Goal: Information Seeking & Learning: Learn about a topic

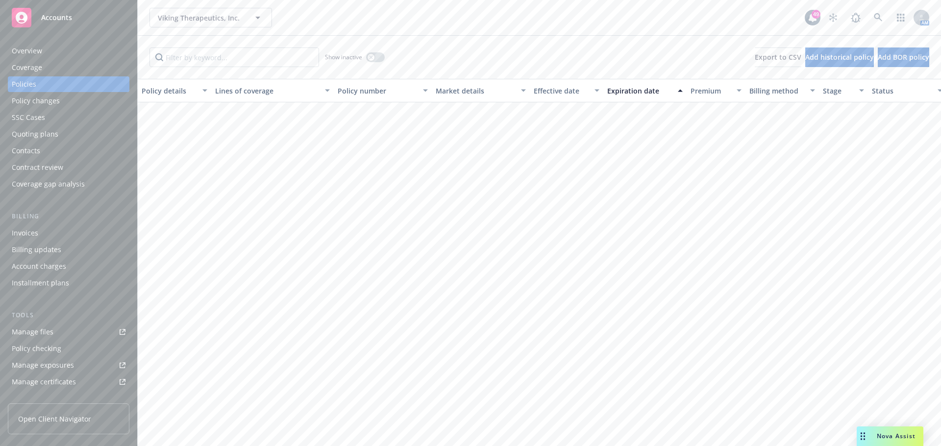
scroll to position [756, 0]
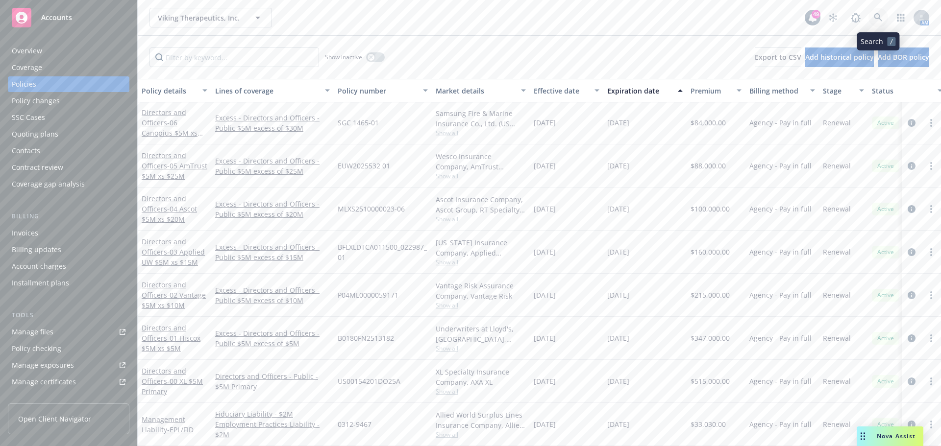
click at [877, 20] on icon at bounding box center [878, 17] width 9 height 9
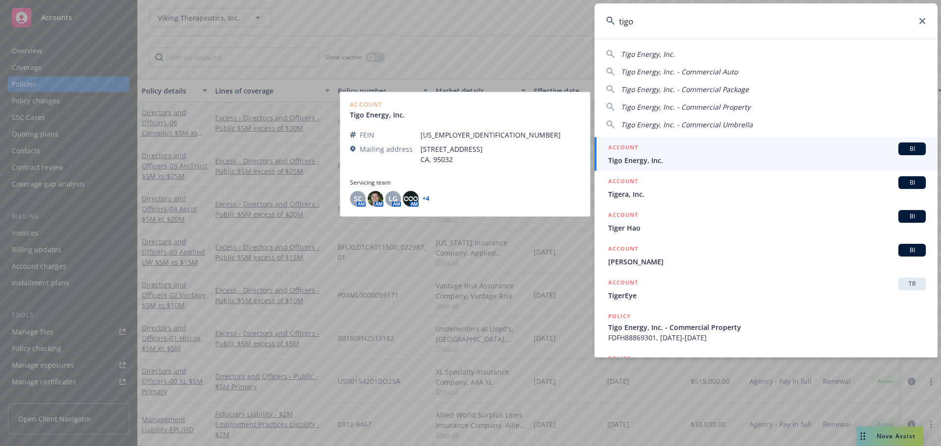
type input "tigo"
click at [646, 159] on span "Tigo Energy, Inc." at bounding box center [766, 160] width 317 height 10
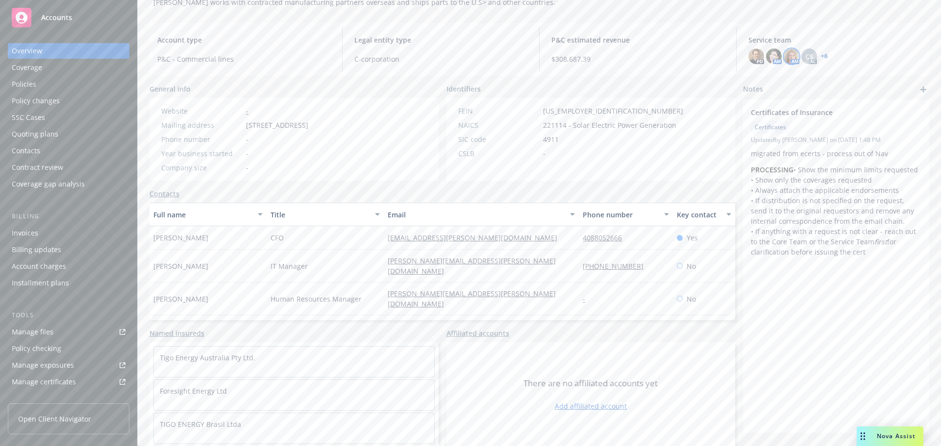
click at [784, 57] on img at bounding box center [791, 57] width 16 height 16
click at [807, 56] on span "CS" at bounding box center [809, 56] width 8 height 10
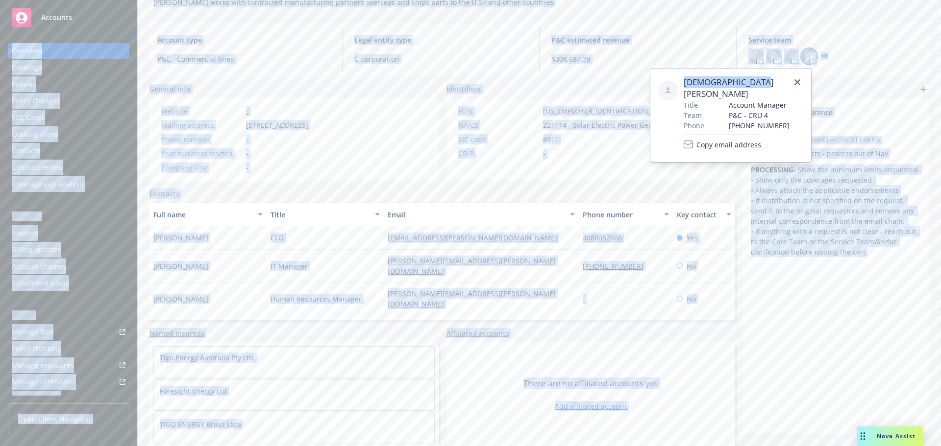
drag, startPoint x: 773, startPoint y: 73, endPoint x: -152, endPoint y: 44, distance: 925.5
click at [0, 44] on html "Accounts Overview Coverage Policies Policy changes SSC Cases Quoting plans Cont…" at bounding box center [470, 223] width 941 height 446
click at [666, 127] on div at bounding box center [670, 115] width 25 height 78
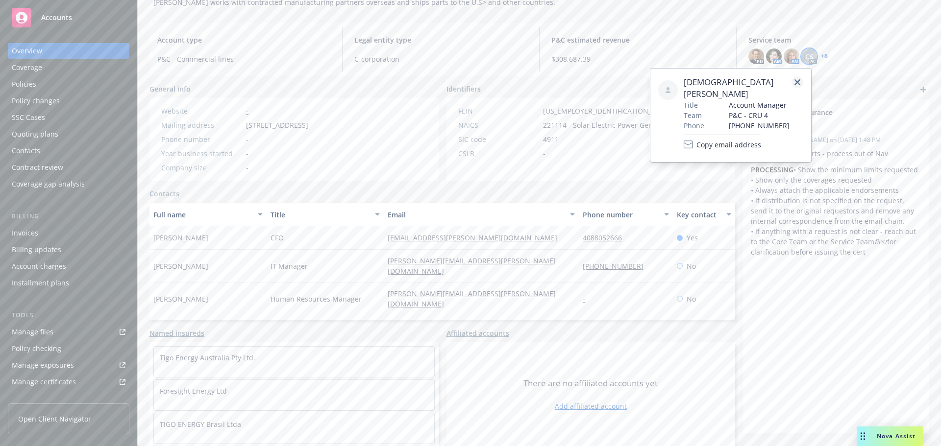
click at [796, 80] on icon "close" at bounding box center [797, 82] width 6 height 6
click at [821, 56] on link "+ 6" at bounding box center [824, 56] width 7 height 6
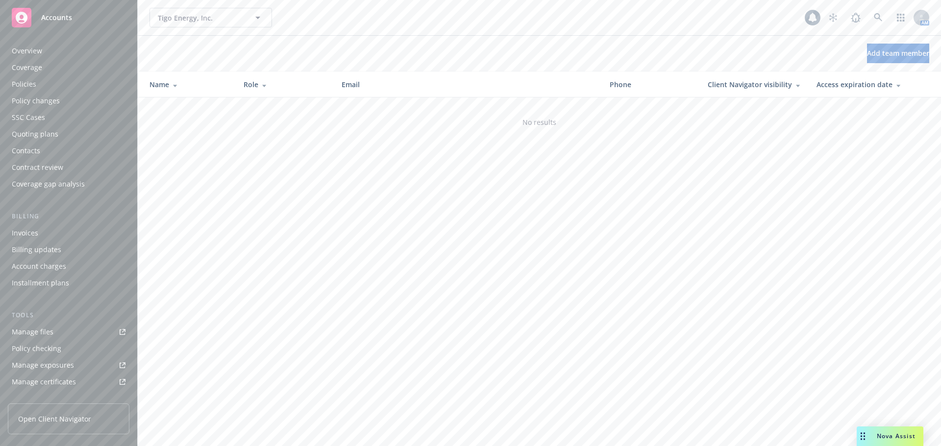
scroll to position [209, 0]
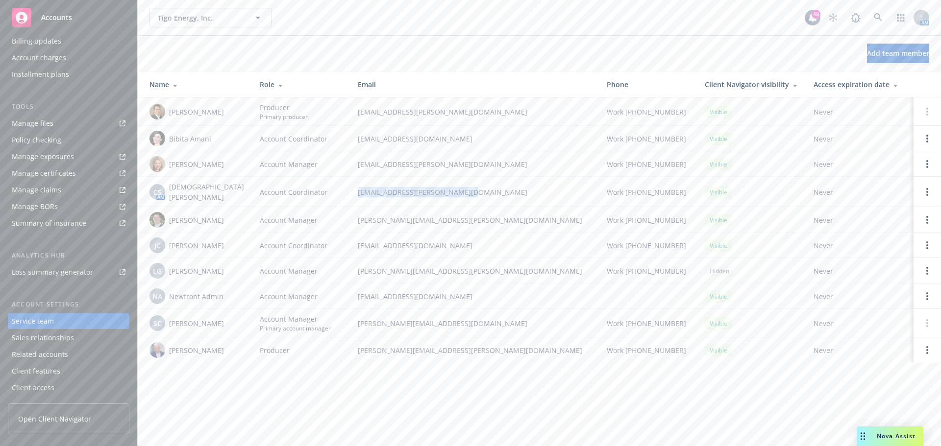
drag, startPoint x: 449, startPoint y: 191, endPoint x: 341, endPoint y: 193, distance: 108.3
click at [350, 193] on td "christian.senecal@newfront.com" at bounding box center [474, 192] width 249 height 30
copy span "christian.senecal@newfront.com"
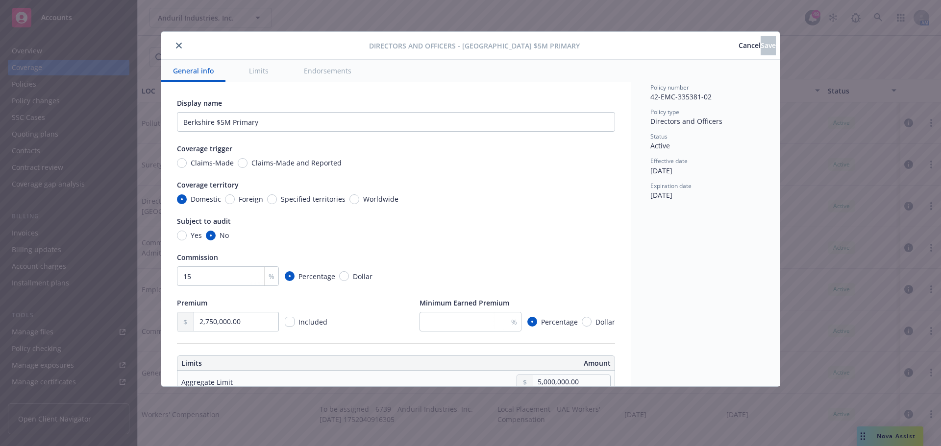
click at [257, 69] on button "Limits" at bounding box center [258, 71] width 43 height 22
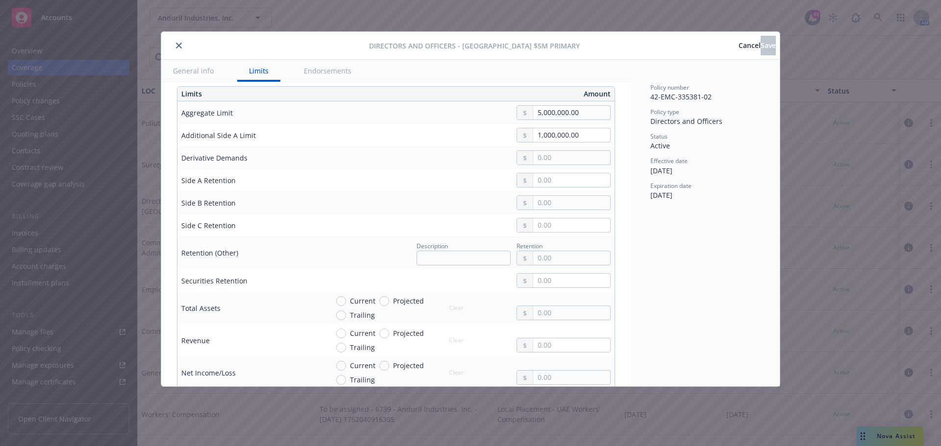
scroll to position [273, 0]
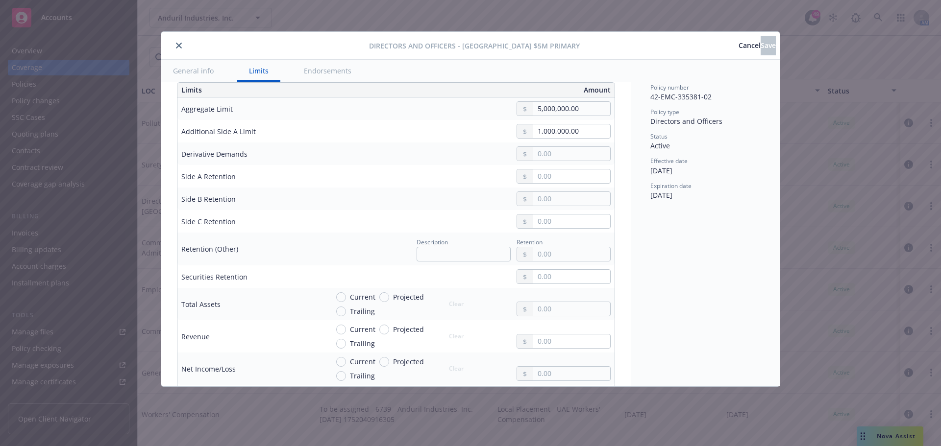
click at [332, 70] on button "Endorsements" at bounding box center [327, 71] width 71 height 22
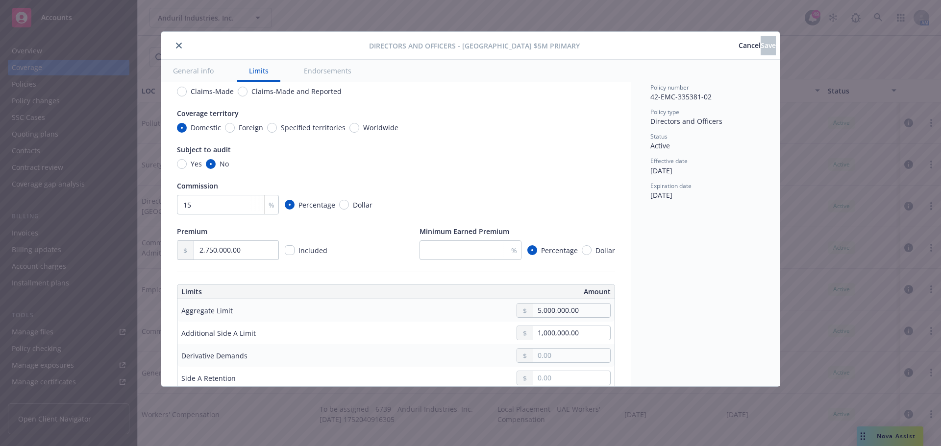
scroll to position [0, 0]
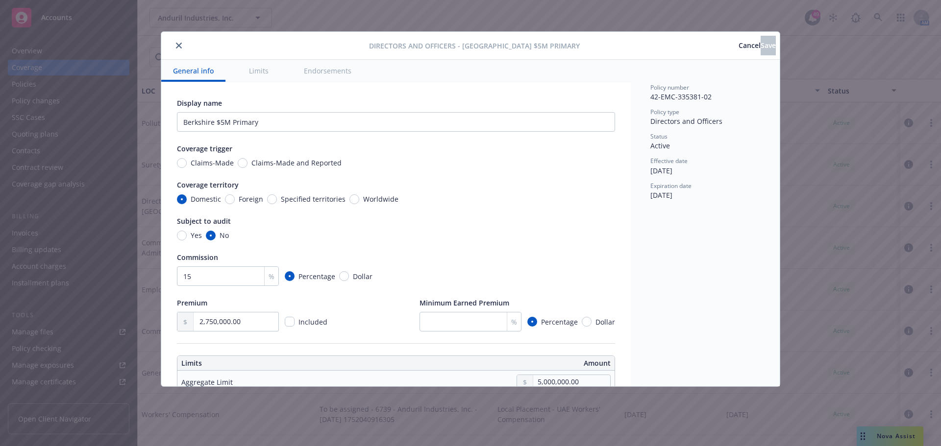
click at [176, 48] on icon "close" at bounding box center [179, 46] width 6 height 6
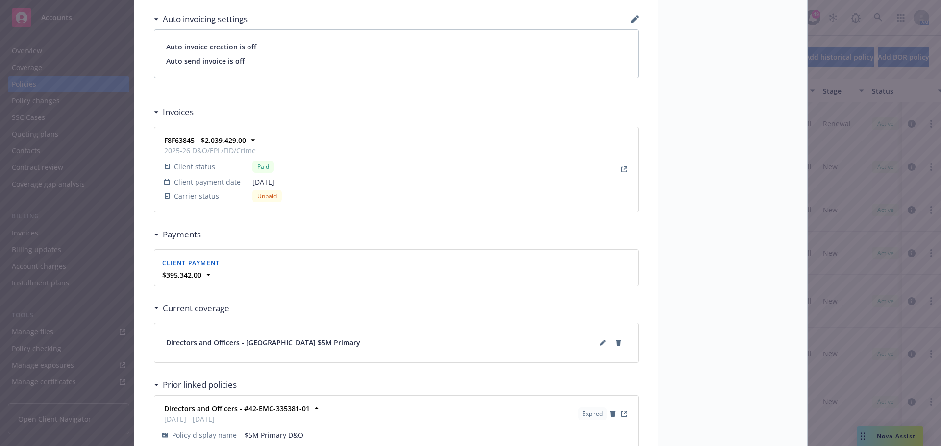
scroll to position [872, 0]
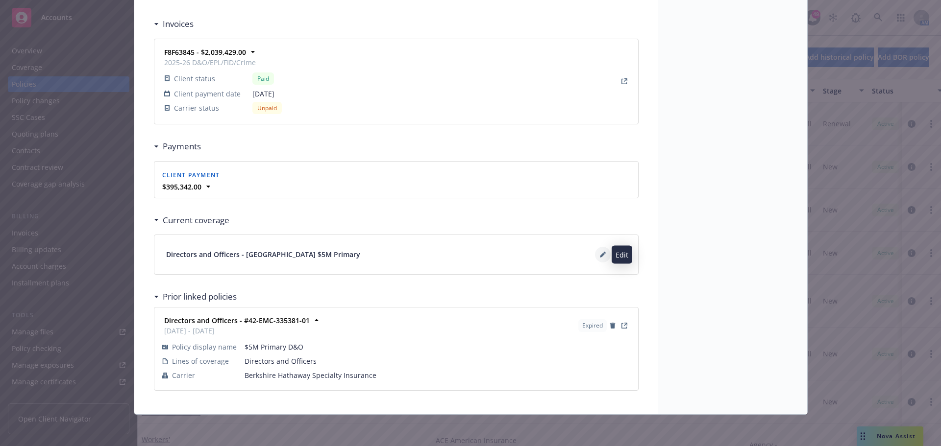
click at [600, 257] on icon at bounding box center [602, 255] width 5 height 5
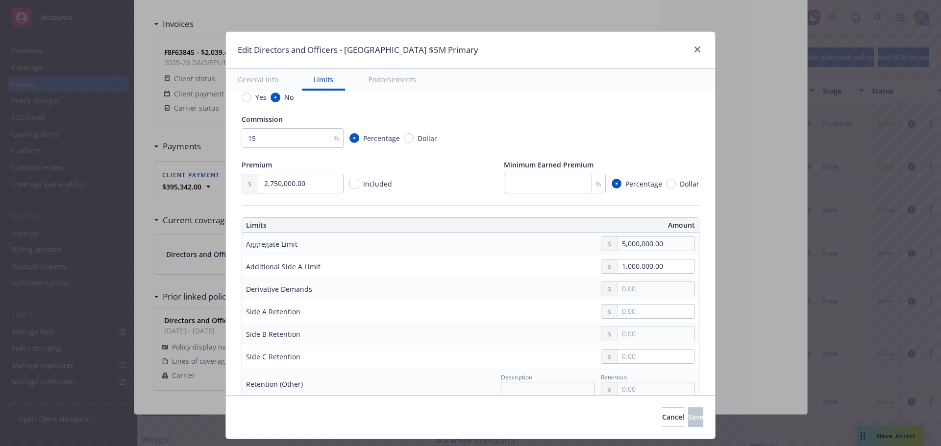
scroll to position [49, 0]
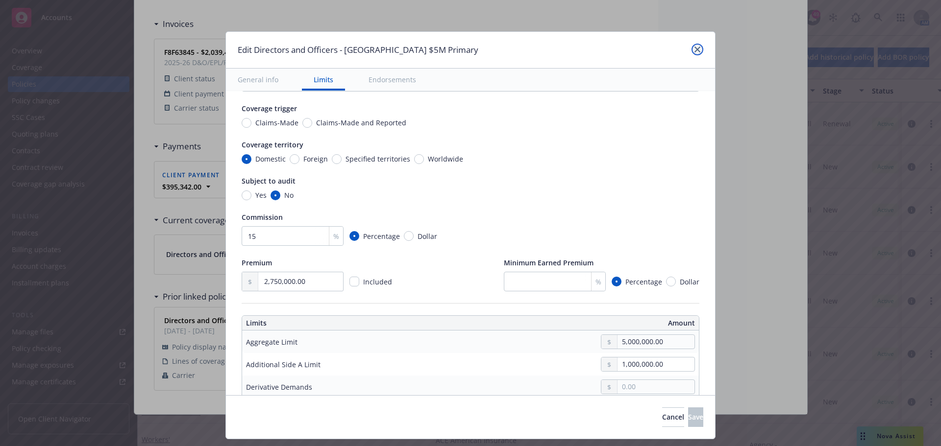
click at [698, 52] on icon "close" at bounding box center [697, 50] width 6 height 6
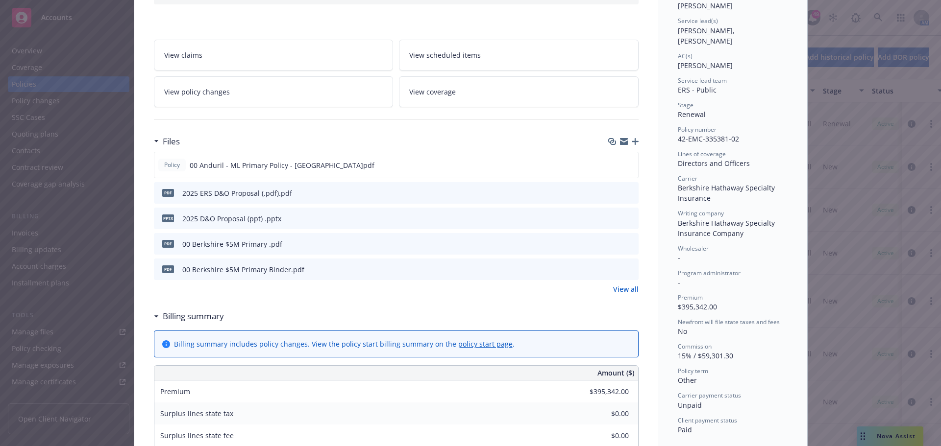
scroll to position [0, 0]
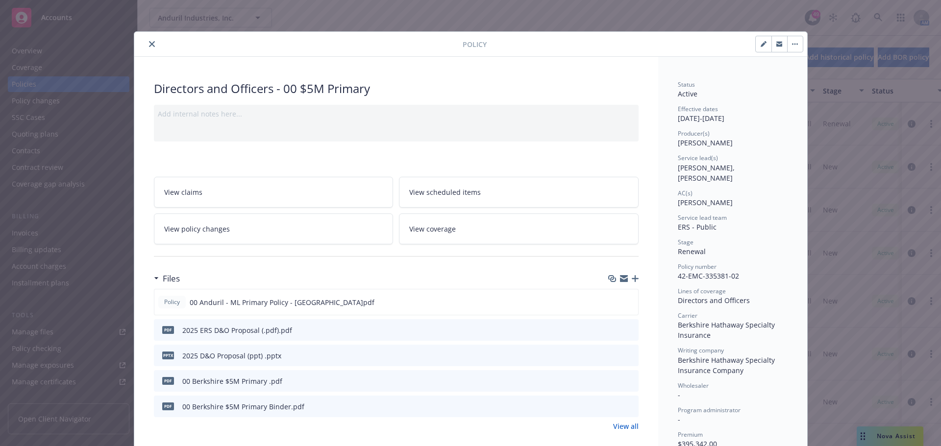
click at [149, 49] on button "close" at bounding box center [152, 44] width 12 height 12
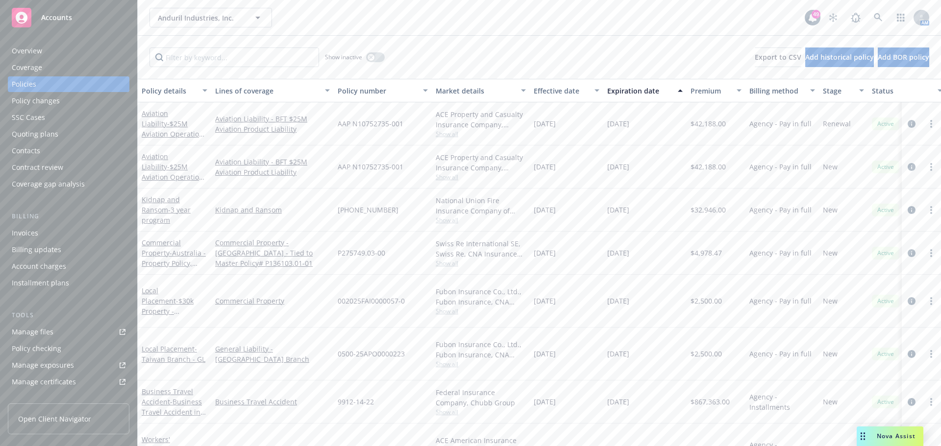
click at [146, 43] on div "Show inactive Export to CSV Add historical policy Add BOR policy" at bounding box center [539, 57] width 803 height 43
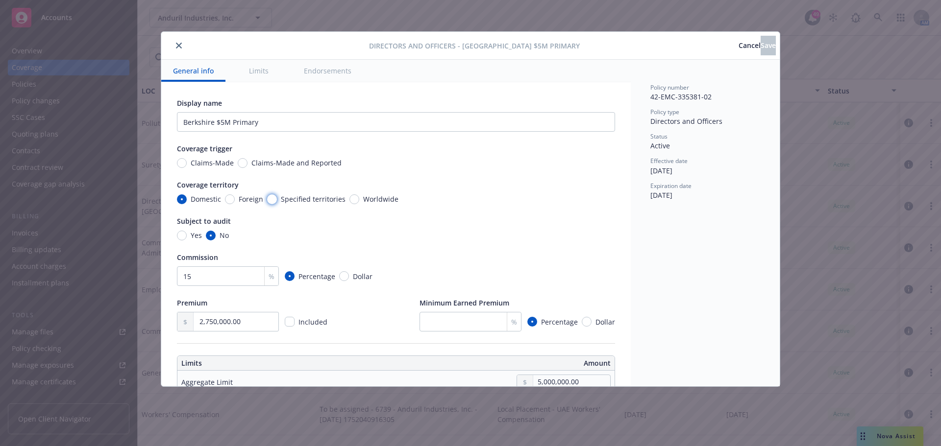
click at [269, 198] on input "Specified territories" at bounding box center [272, 200] width 10 height 10
radio input "true"
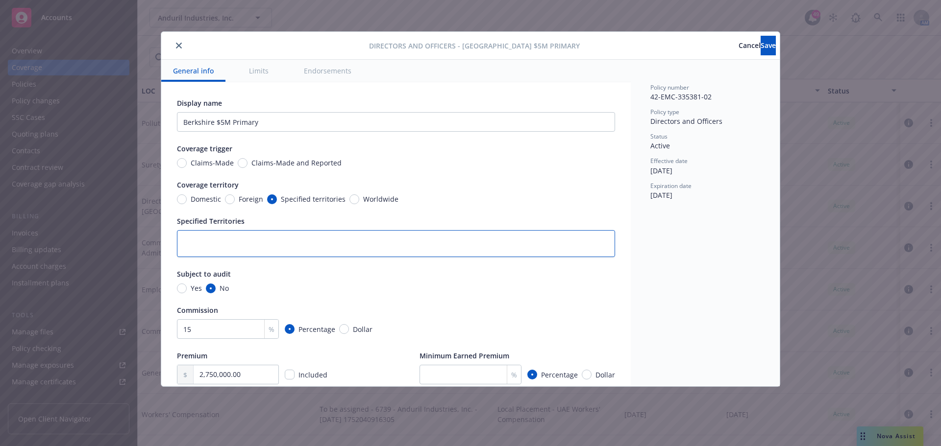
click at [304, 247] on textarea at bounding box center [396, 243] width 438 height 27
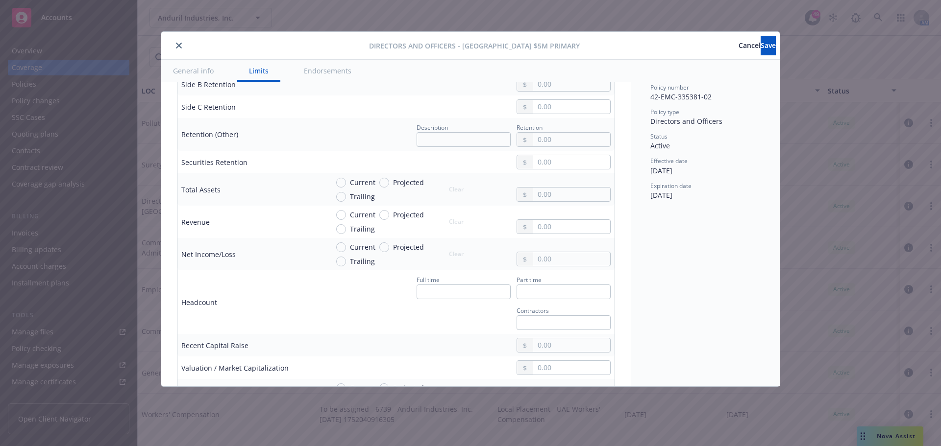
scroll to position [245, 0]
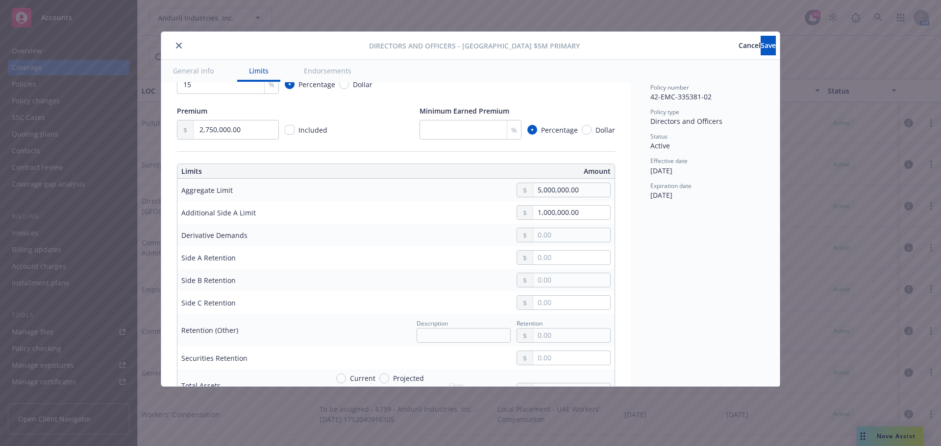
click at [179, 45] on icon "close" at bounding box center [179, 46] width 6 height 6
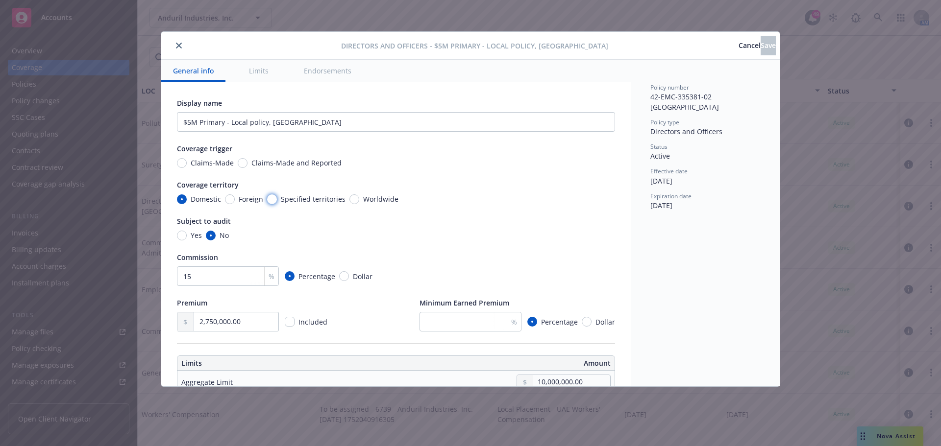
click at [271, 201] on input "Specified territories" at bounding box center [272, 200] width 10 height 10
radio input "true"
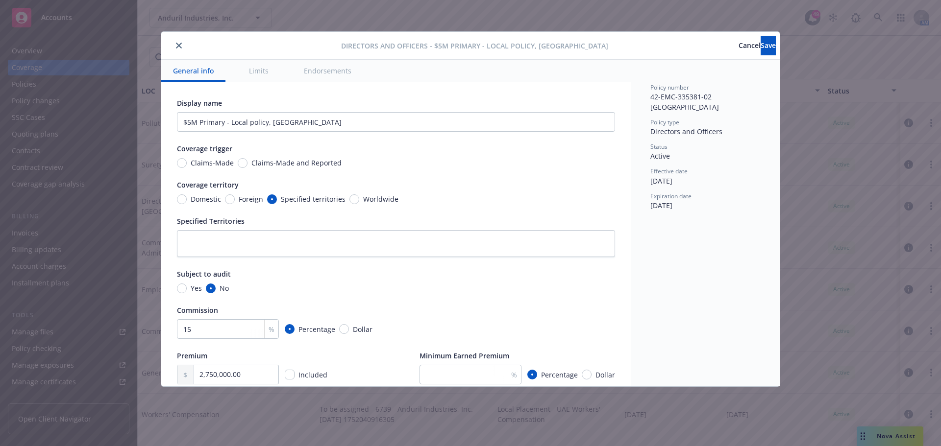
click at [177, 44] on icon "close" at bounding box center [179, 46] width 6 height 6
